Goal: Task Accomplishment & Management: Use online tool/utility

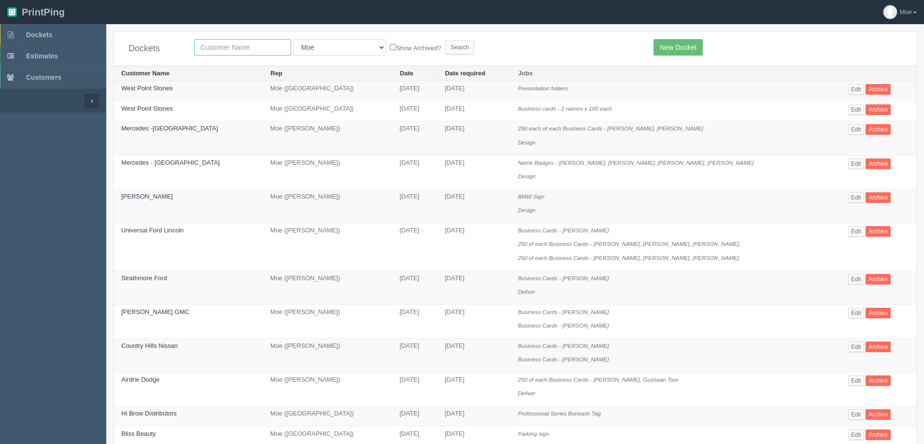
click at [246, 42] on input "text" at bounding box center [242, 47] width 97 height 16
type input "emoire"
click at [445, 45] on input "Search" at bounding box center [459, 47] width 29 height 14
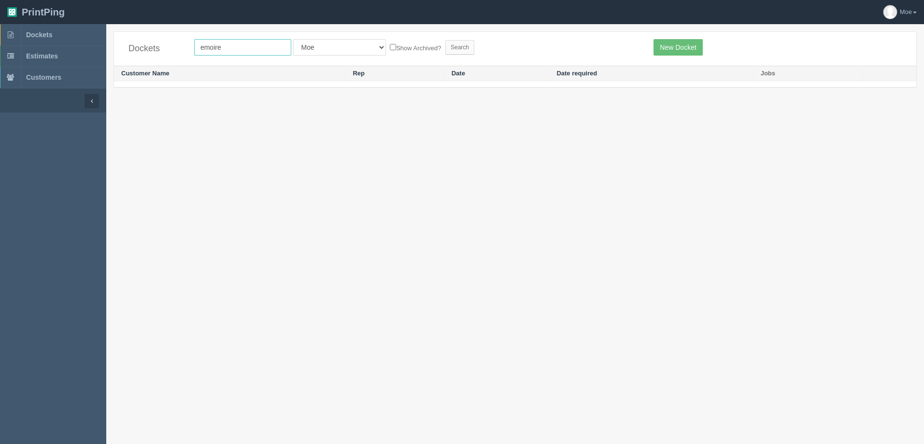
drag, startPoint x: 212, startPoint y: 47, endPoint x: 282, endPoint y: 58, distance: 71.4
click at [215, 47] on input "emoire" at bounding box center [242, 47] width 97 height 16
type input "emopre"
click at [445, 40] on input "Search" at bounding box center [459, 47] width 29 height 14
click at [223, 46] on input "emopre" at bounding box center [242, 47] width 97 height 16
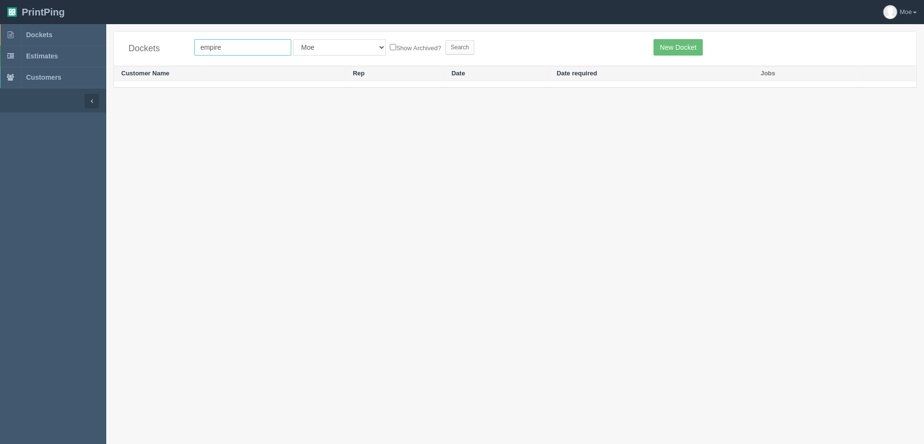
type input "empire"
click at [445, 40] on input "Search" at bounding box center [459, 47] width 29 height 14
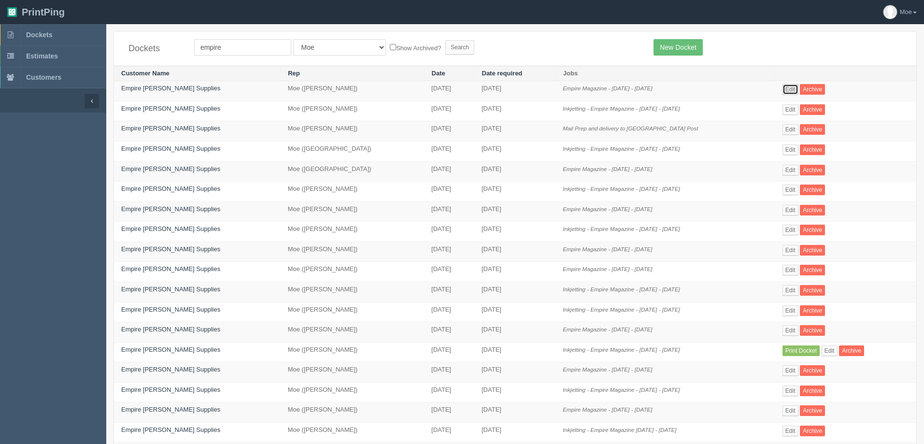
click at [782, 89] on link "Edit" at bounding box center [790, 89] width 16 height 11
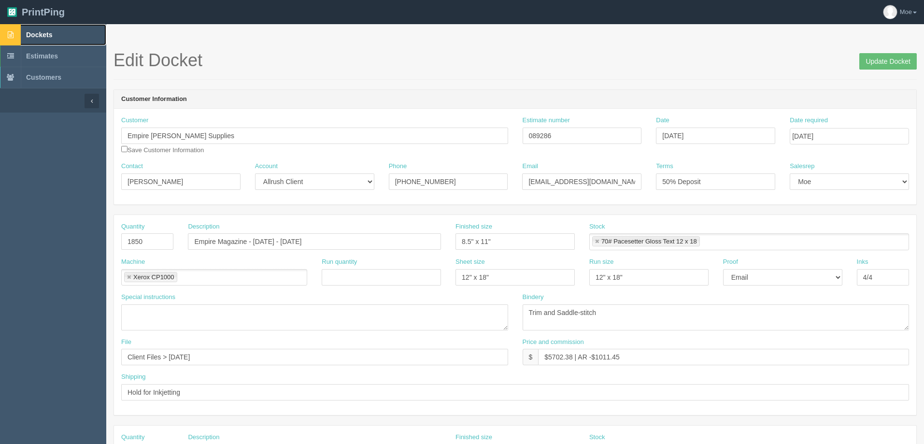
click at [38, 32] on span "Dockets" at bounding box center [39, 35] width 26 height 8
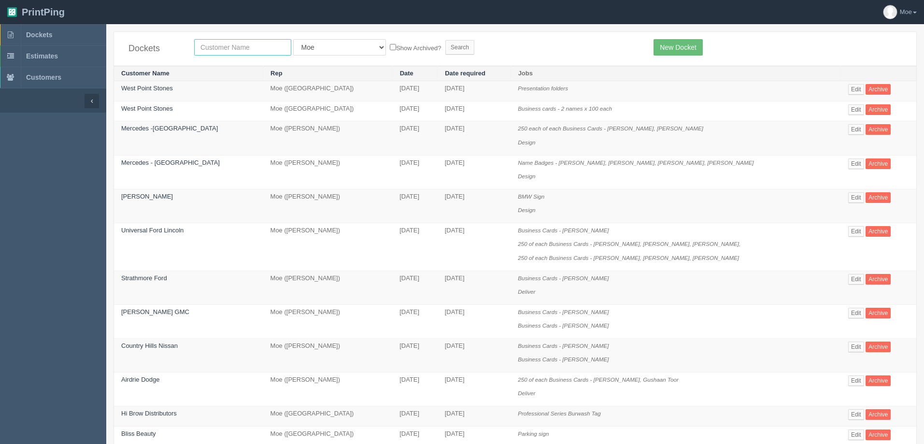
drag, startPoint x: 228, startPoint y: 46, endPoint x: 228, endPoint y: 39, distance: 6.8
click at [228, 46] on input "text" at bounding box center [242, 47] width 97 height 16
type input "mad monkey"
click at [445, 40] on input "Search" at bounding box center [459, 47] width 29 height 14
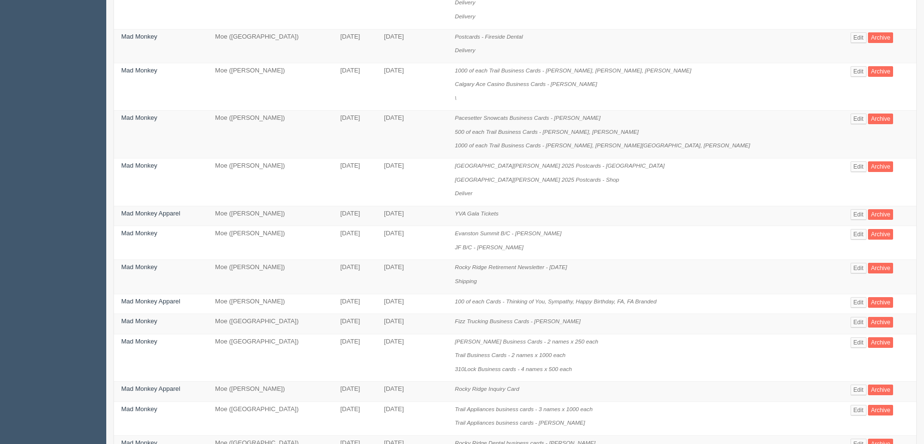
scroll to position [290, 0]
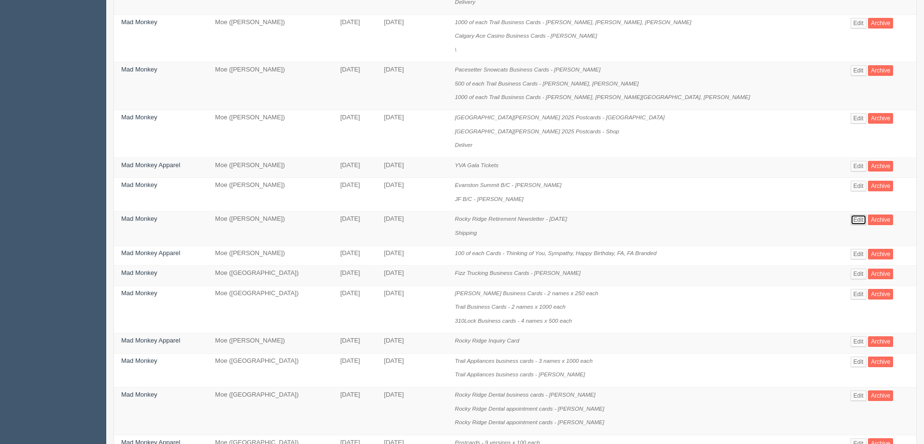
click at [850, 218] on link "Edit" at bounding box center [858, 219] width 16 height 11
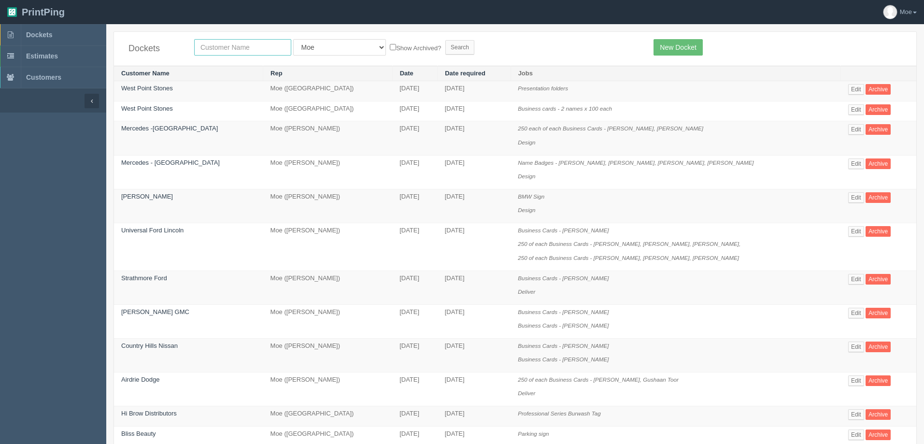
click at [211, 47] on input "text" at bounding box center [242, 47] width 97 height 16
type input "[DEMOGRAPHIC_DATA]"
click at [445, 42] on input "Search" at bounding box center [459, 47] width 29 height 14
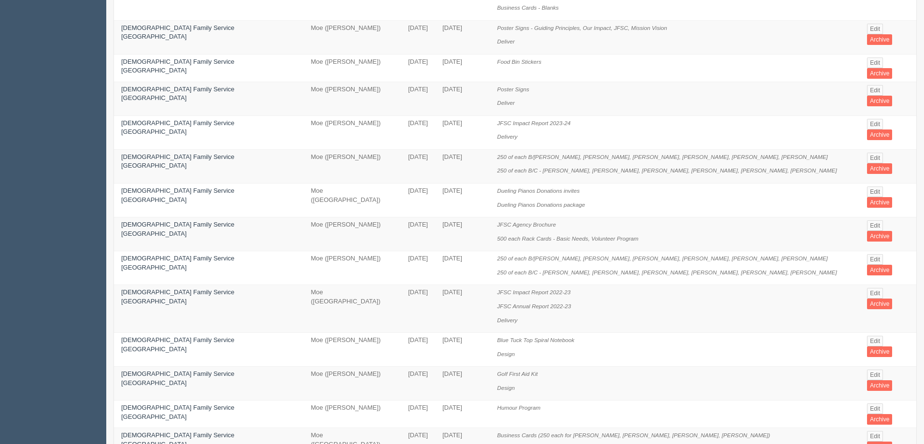
scroll to position [386, 0]
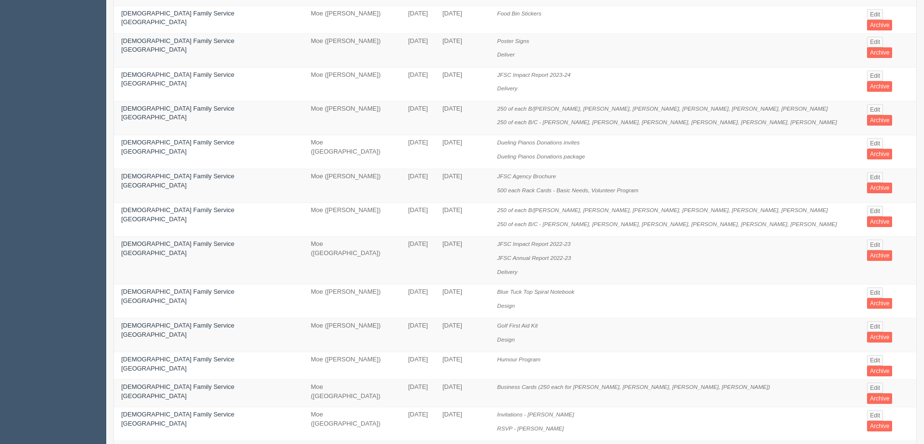
click at [867, 443] on link "Edit" at bounding box center [875, 449] width 16 height 11
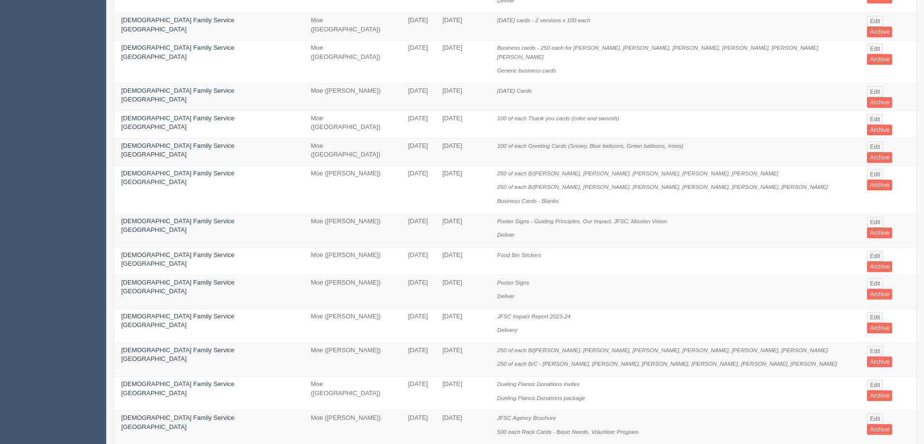
scroll to position [97, 0]
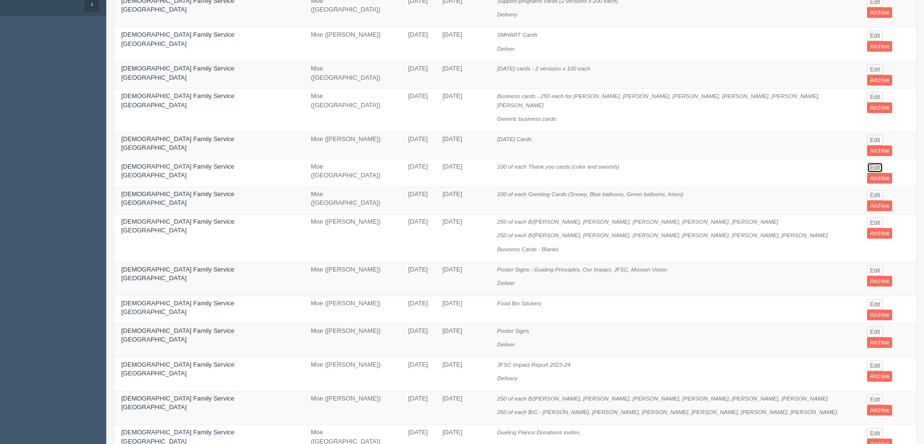
click at [867, 162] on link "Edit" at bounding box center [875, 167] width 16 height 11
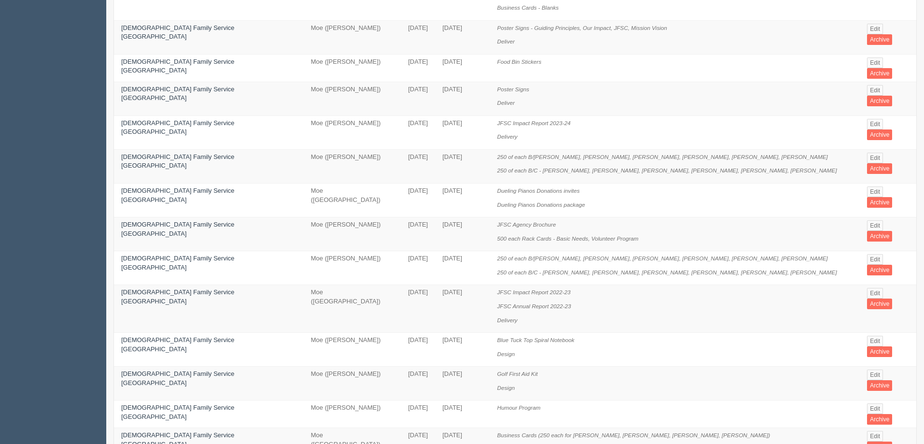
scroll to position [435, 0]
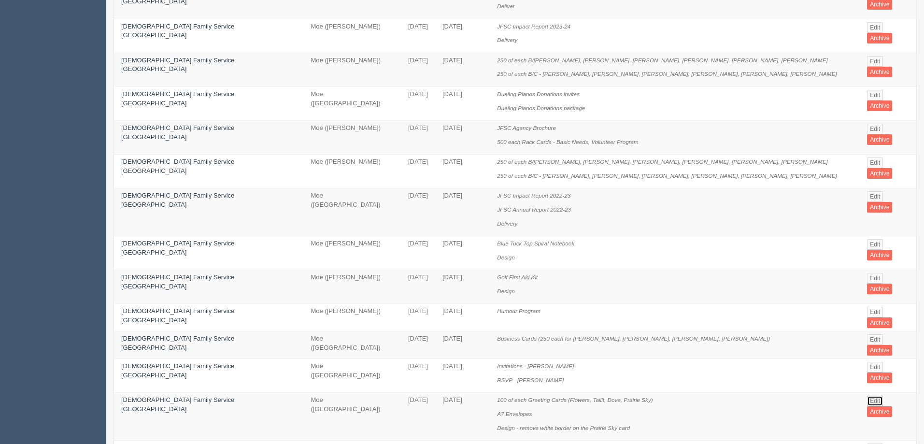
click at [867, 395] on link "Edit" at bounding box center [875, 400] width 16 height 11
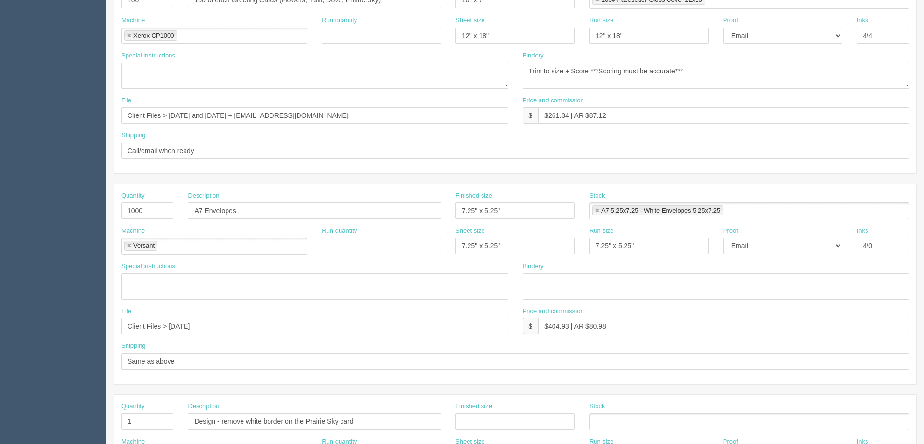
scroll to position [97, 0]
